Goal: Task Accomplishment & Management: Use online tool/utility

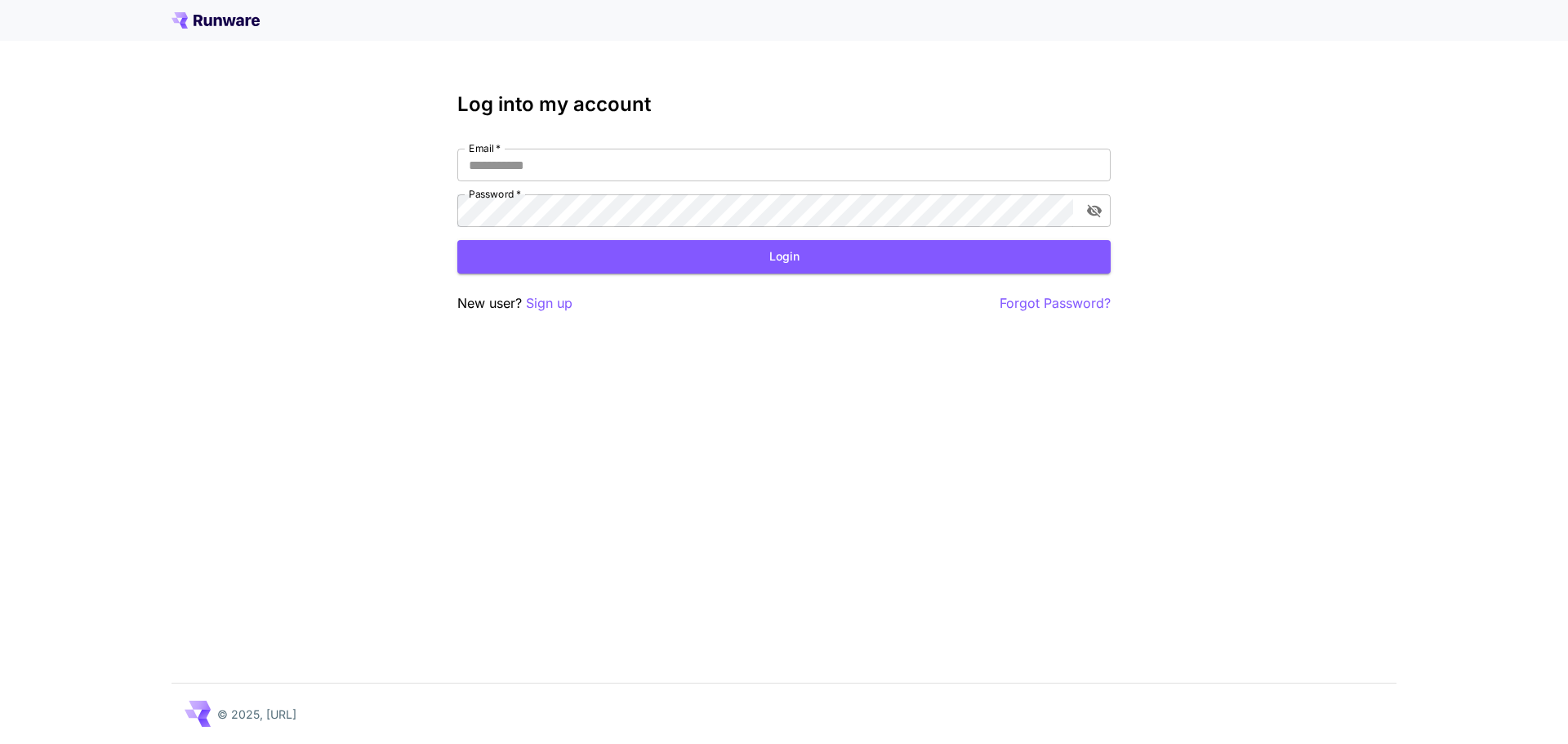
type input "**********"
click at [955, 271] on button "Login" at bounding box center [784, 256] width 653 height 33
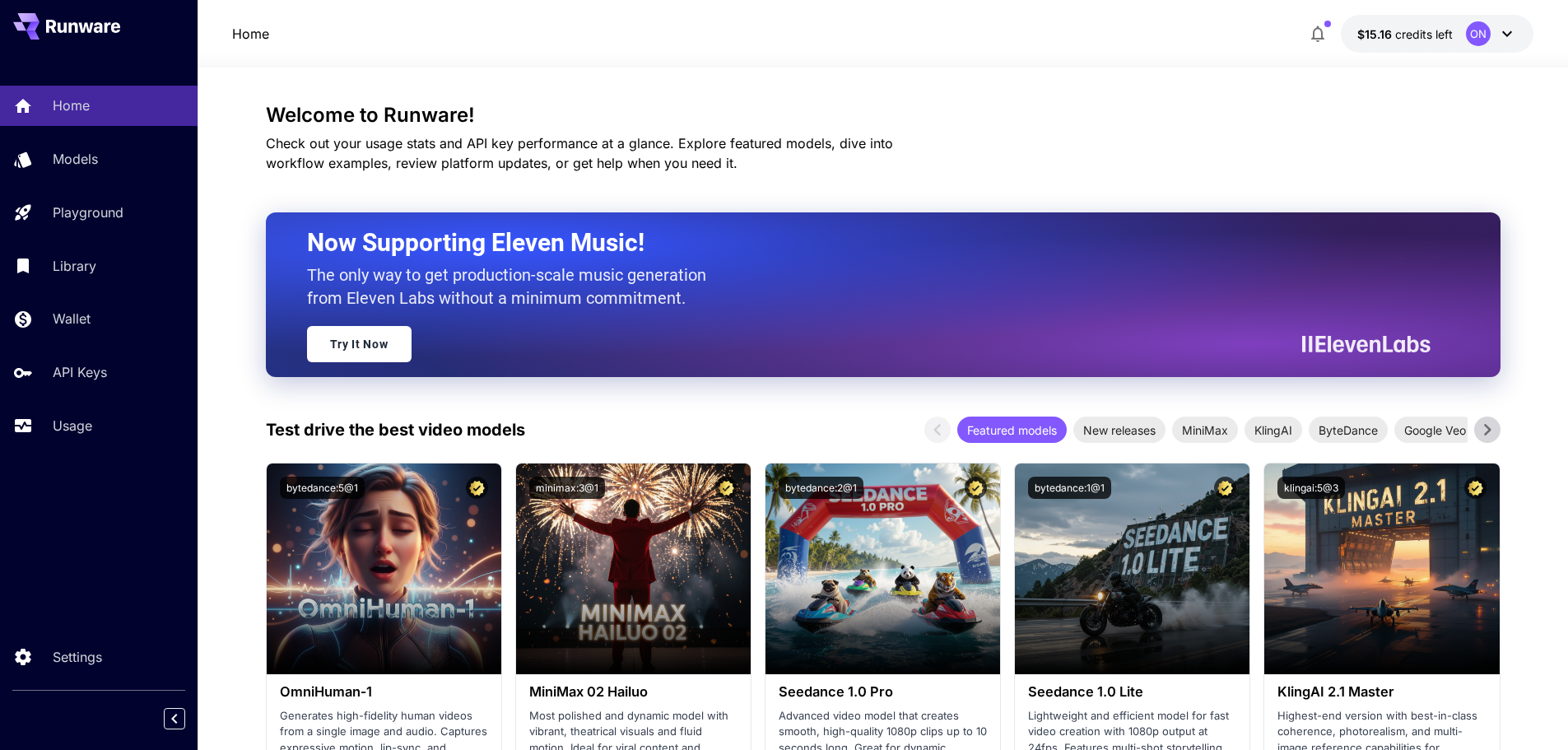
drag, startPoint x: 98, startPoint y: 420, endPoint x: 512, endPoint y: 440, distance: 414.5
click at [98, 420] on div "Usage" at bounding box center [118, 426] width 132 height 20
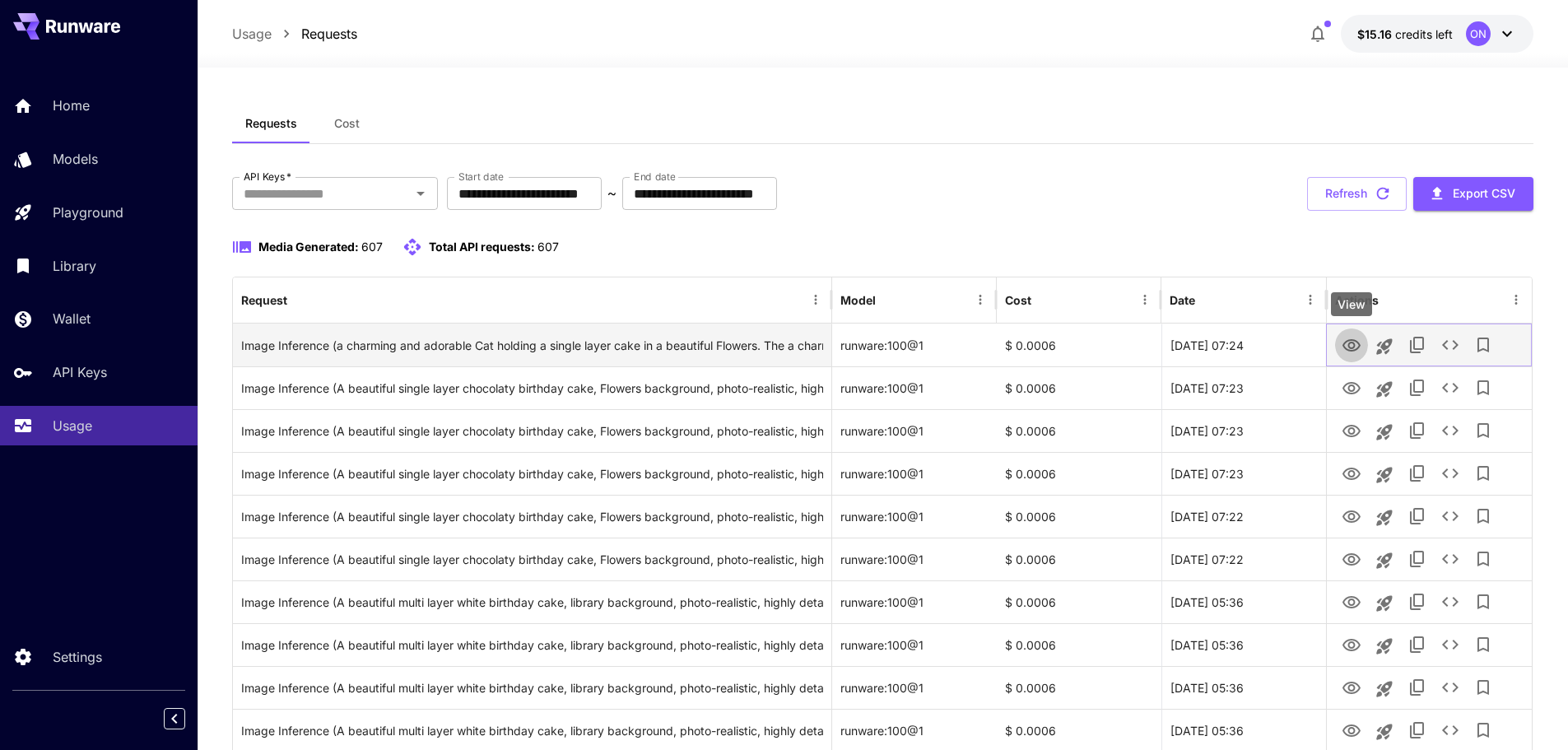
click at [1353, 346] on icon "View" at bounding box center [1351, 346] width 20 height 20
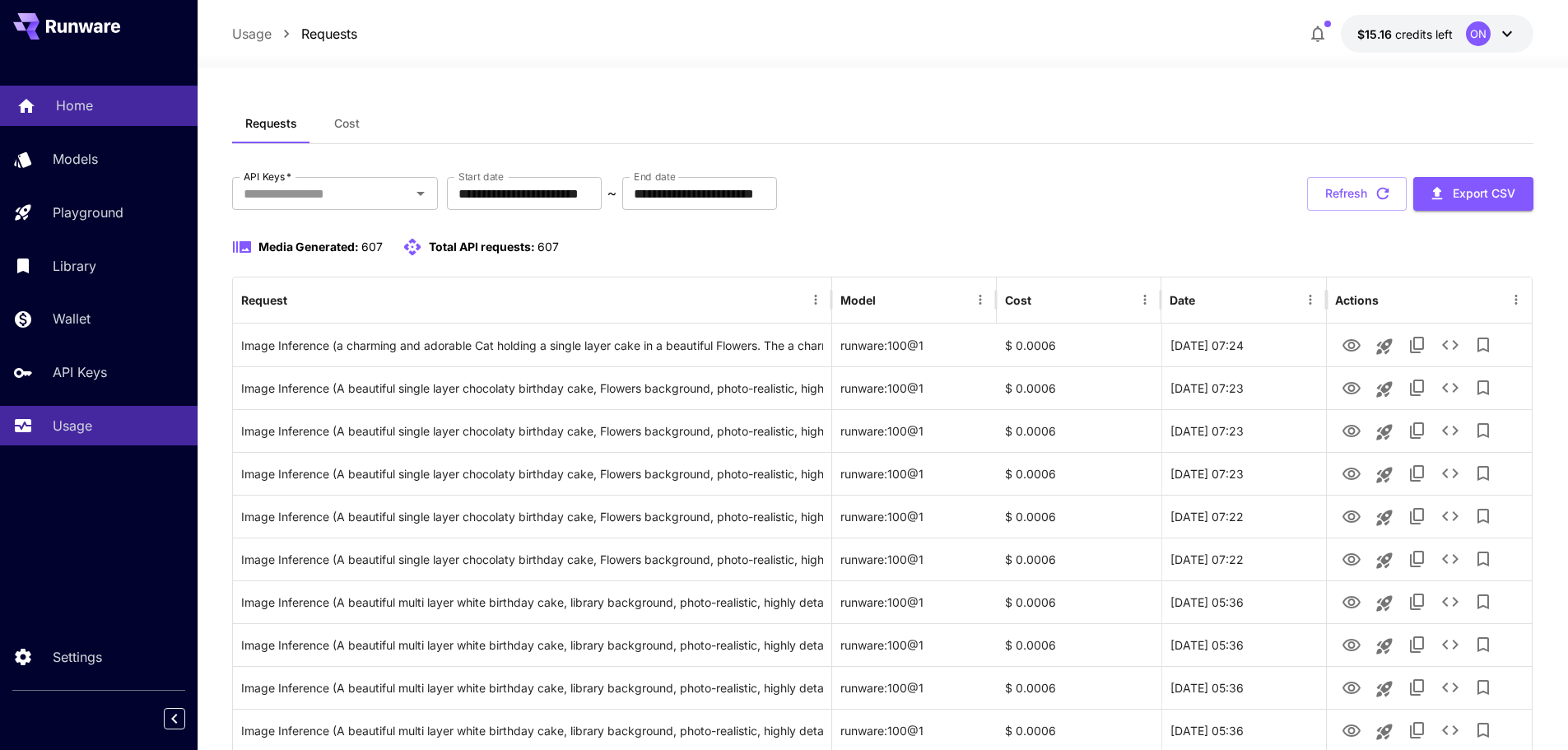
click at [111, 110] on div "Home" at bounding box center [119, 105] width 128 height 20
